Goal: Information Seeking & Learning: Compare options

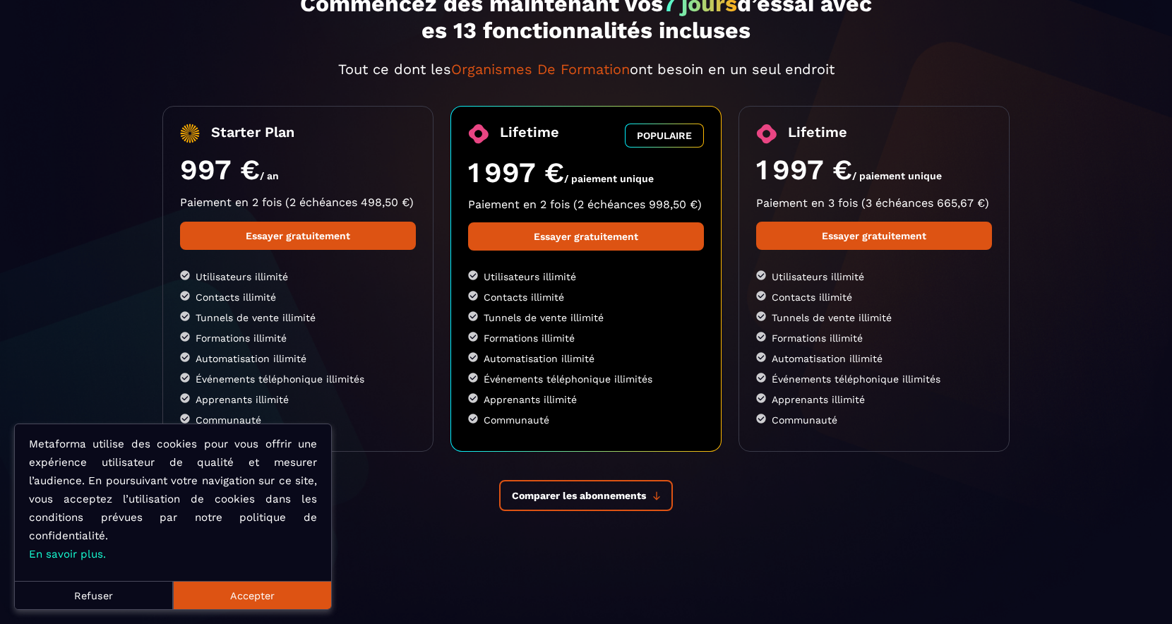
scroll to position [132, 0]
click at [296, 599] on button "Accepter" at bounding box center [252, 595] width 158 height 28
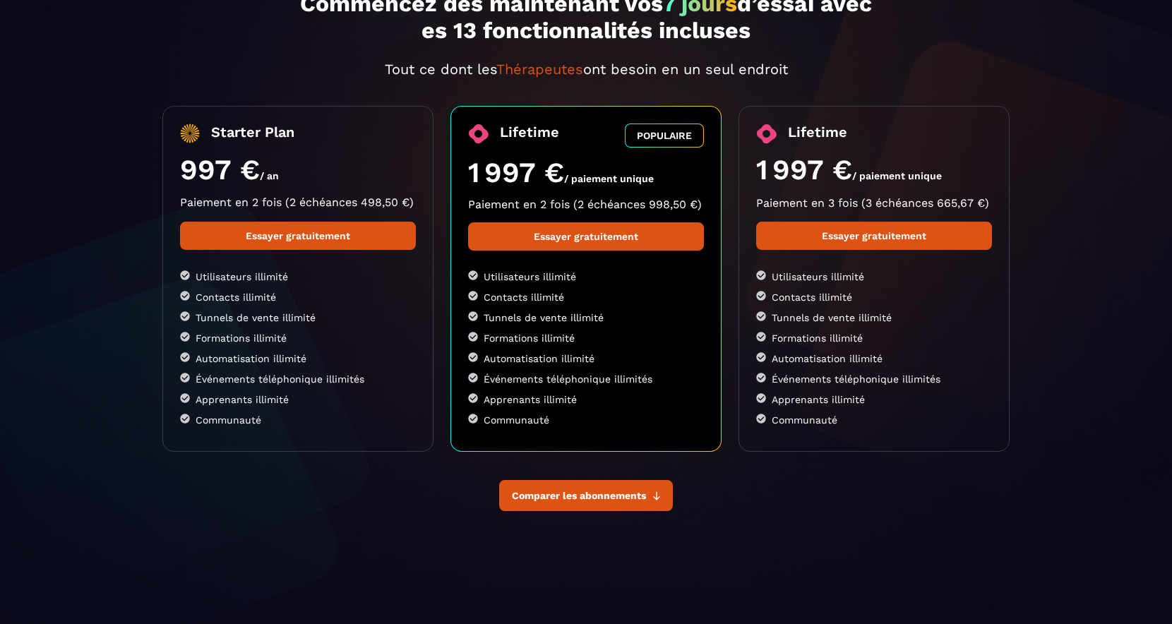
click at [580, 493] on span "Comparer les abonnements" at bounding box center [579, 495] width 134 height 11
